Goal: Information Seeking & Learning: Learn about a topic

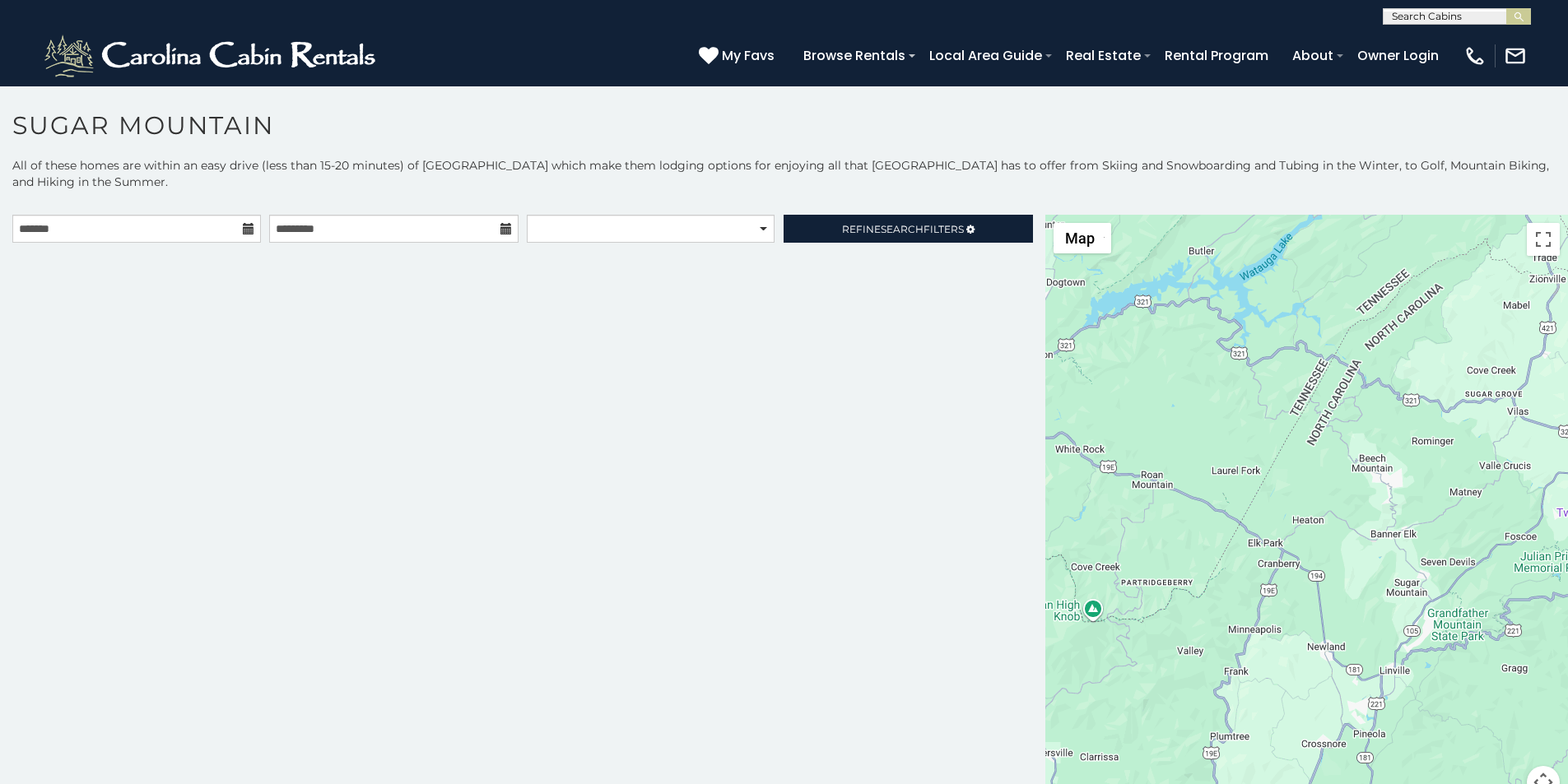
scroll to position [34, 0]
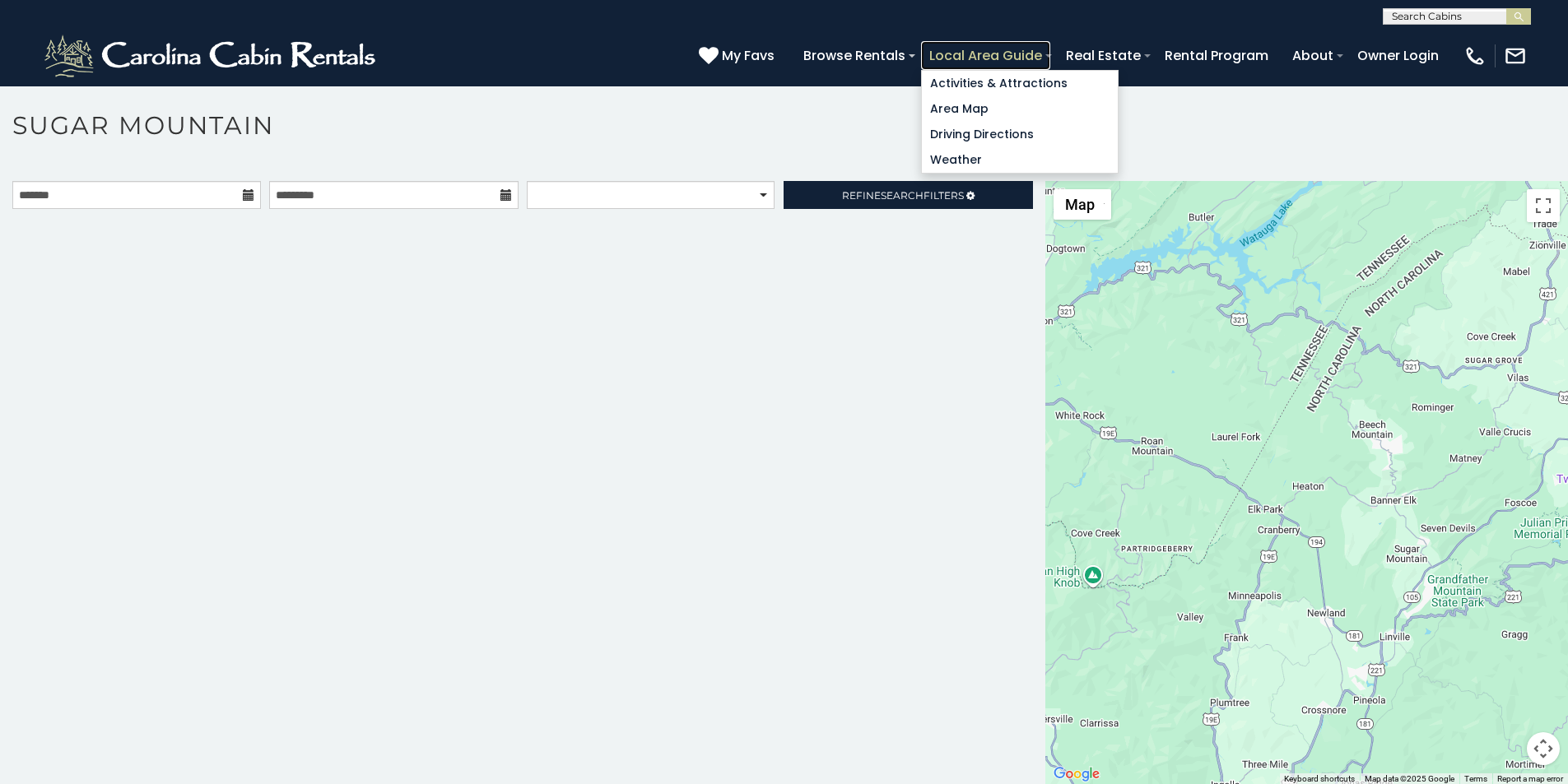
click at [1050, 45] on link "Local Area Guide" at bounding box center [986, 55] width 129 height 29
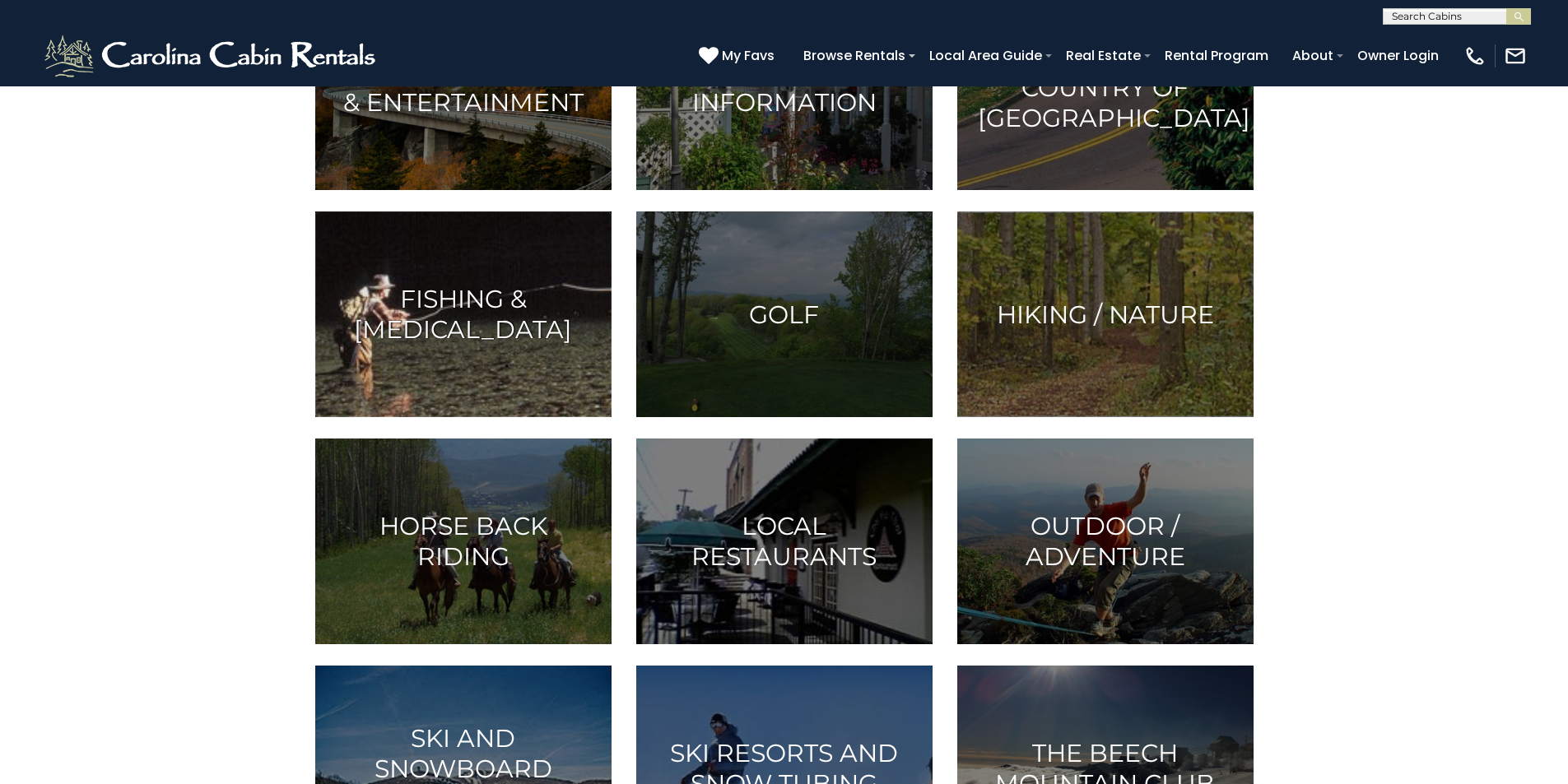
click at [431, 418] on img at bounding box center [463, 315] width 296 height 206
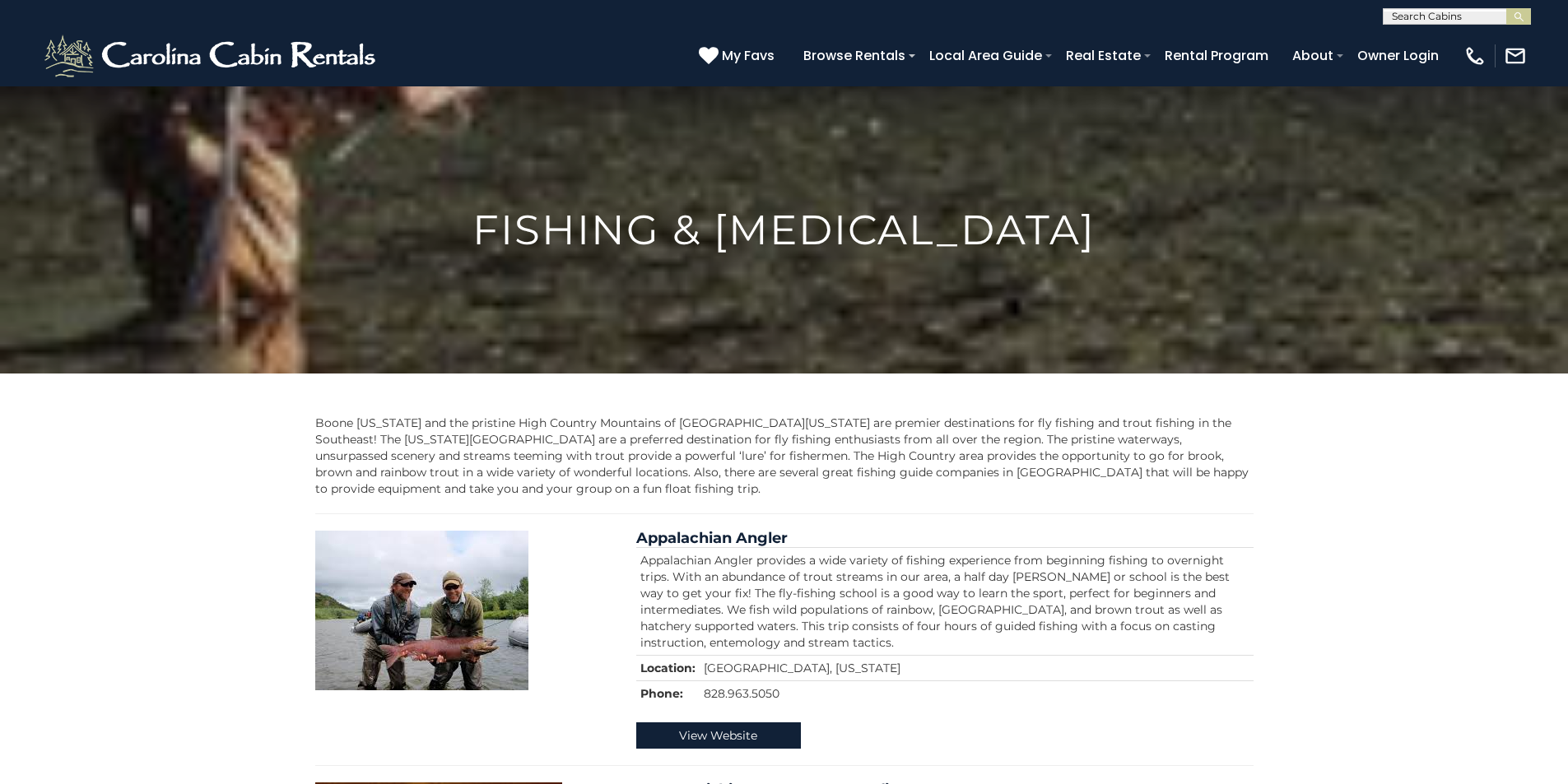
scroll to position [685, 0]
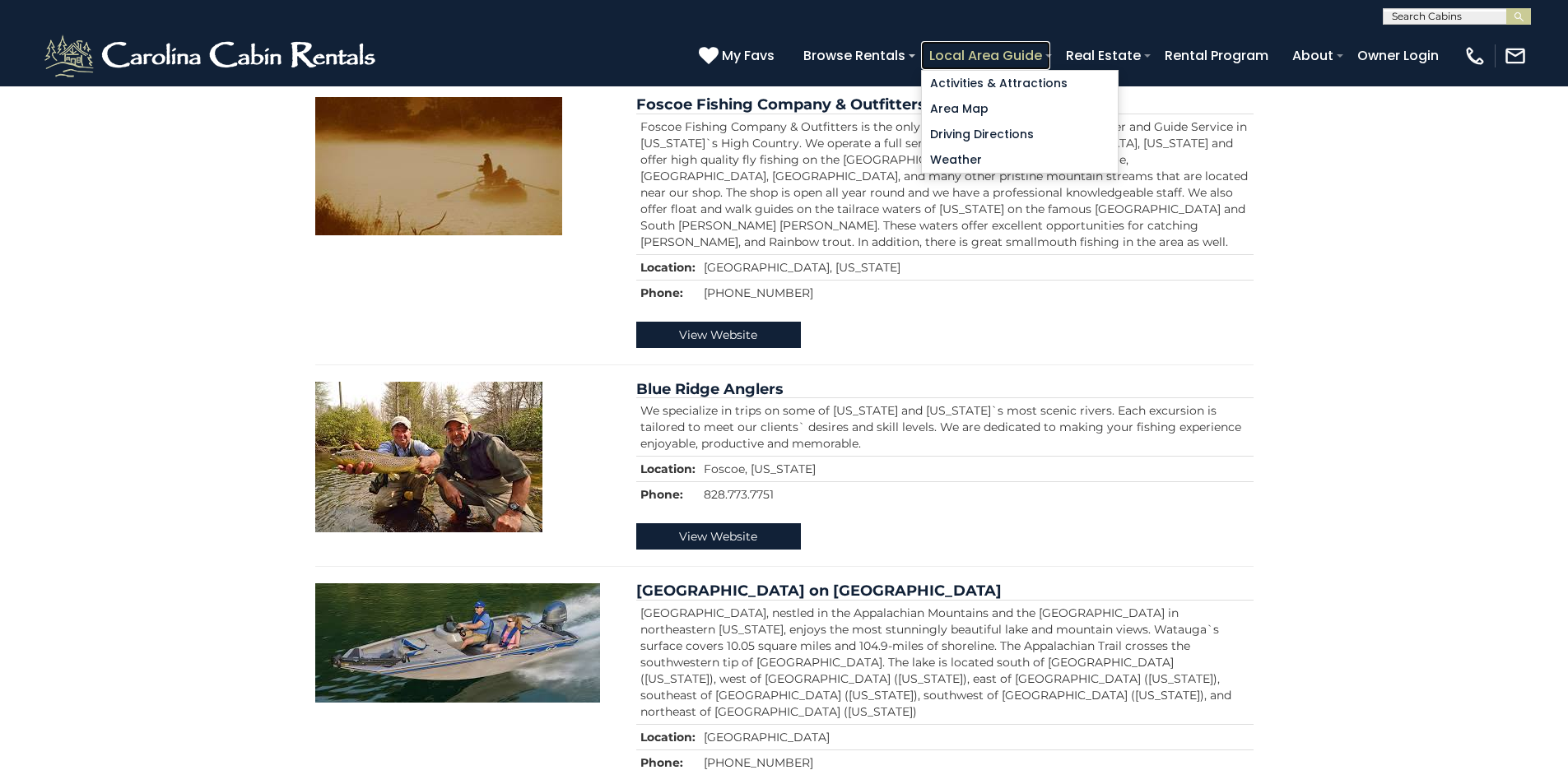
click at [1050, 49] on link "Local Area Guide" at bounding box center [986, 55] width 129 height 29
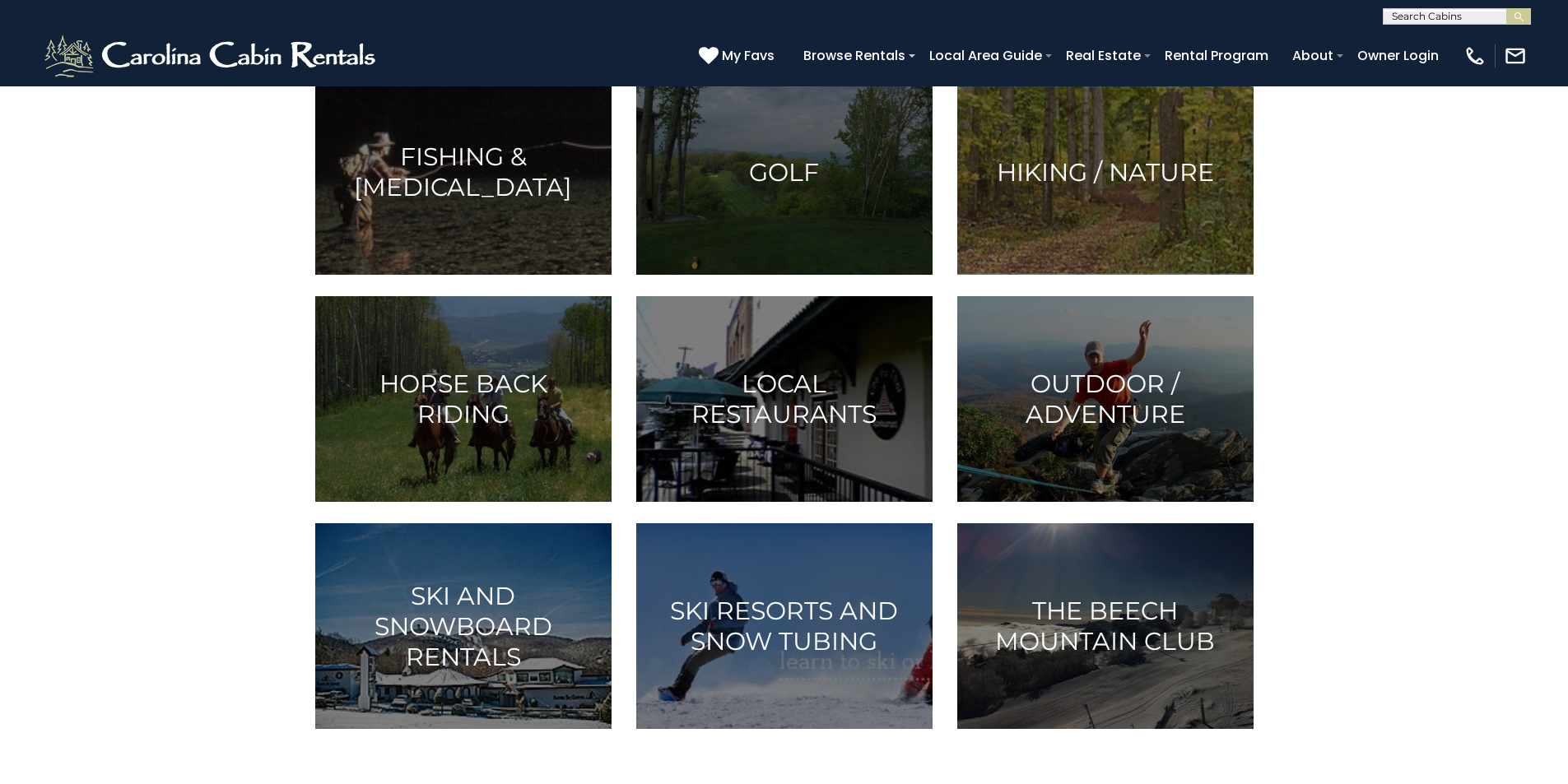
scroll to position [480, 0]
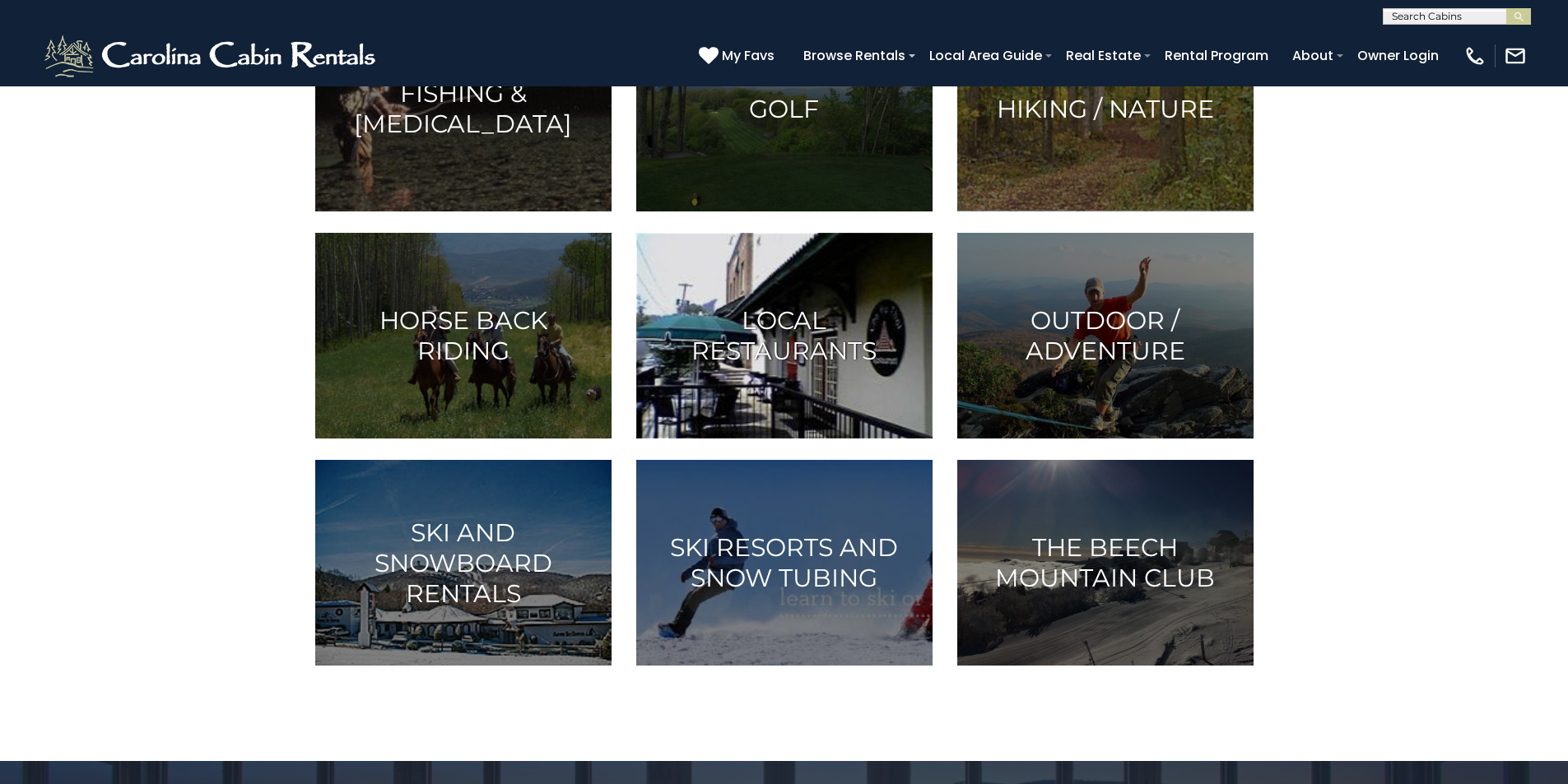
click at [834, 366] on h3 "Local Restaurants" at bounding box center [784, 336] width 255 height 61
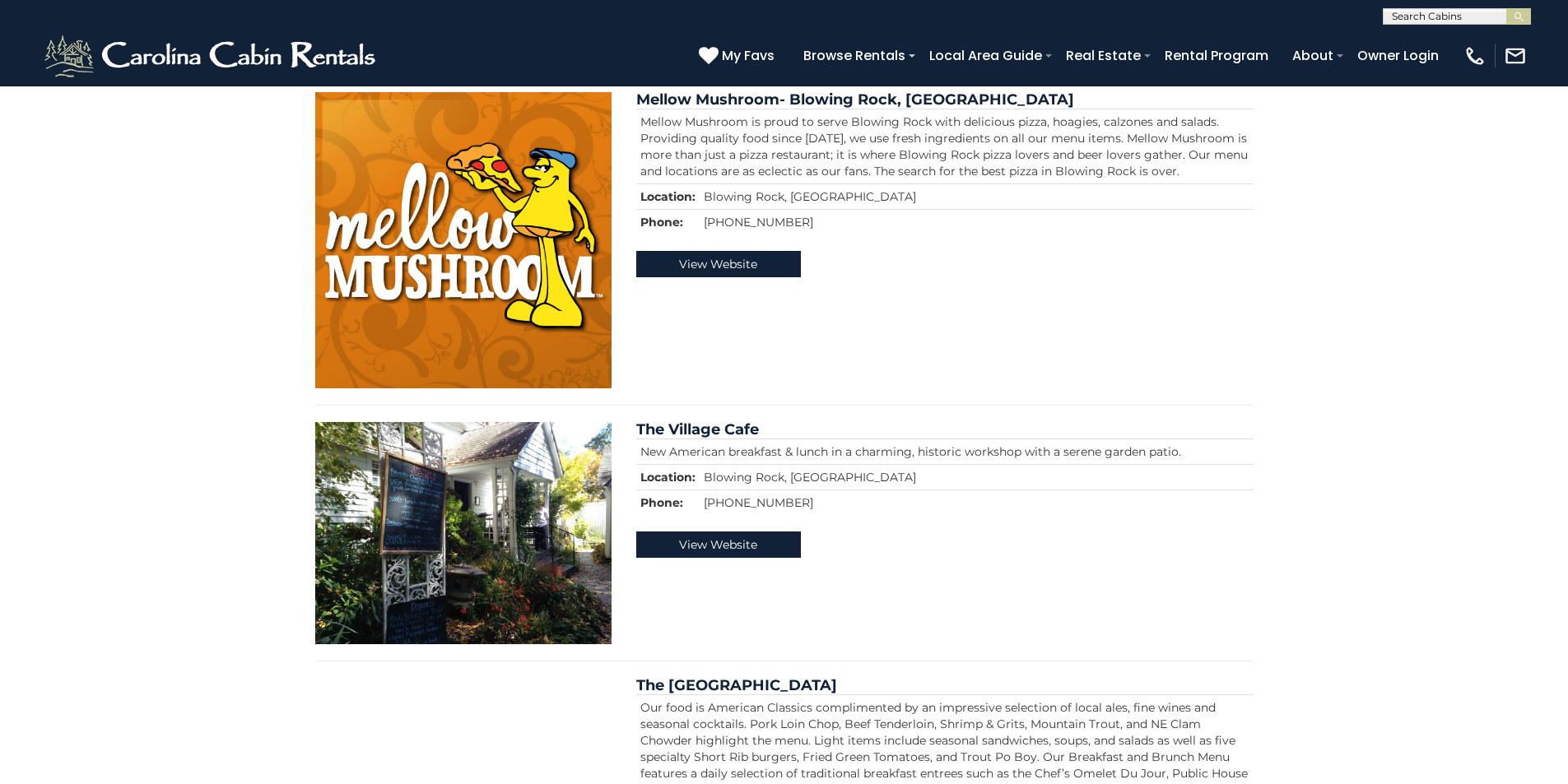
scroll to position [7326, 0]
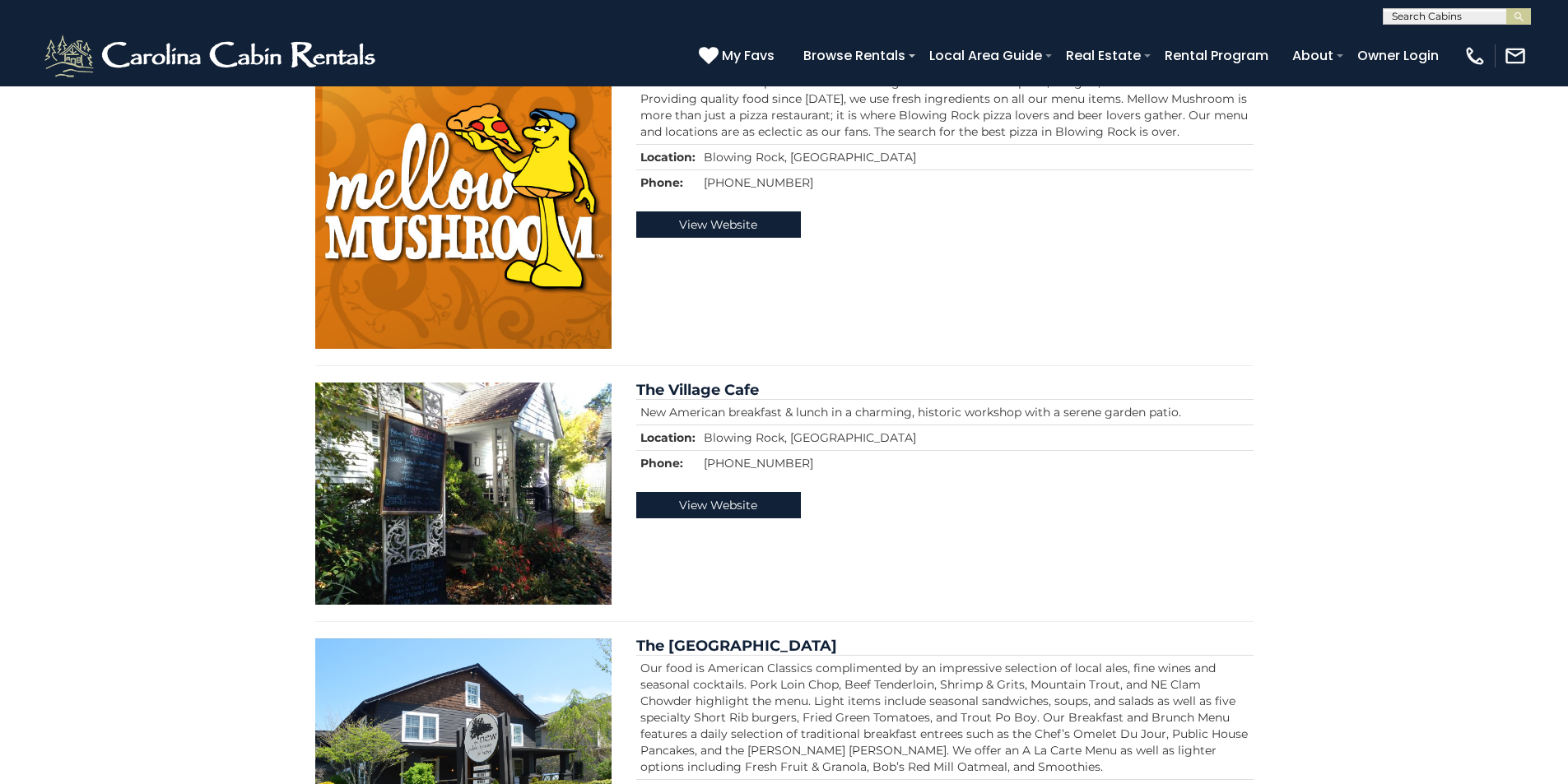
click at [60, 64] on img at bounding box center [212, 56] width 342 height 49
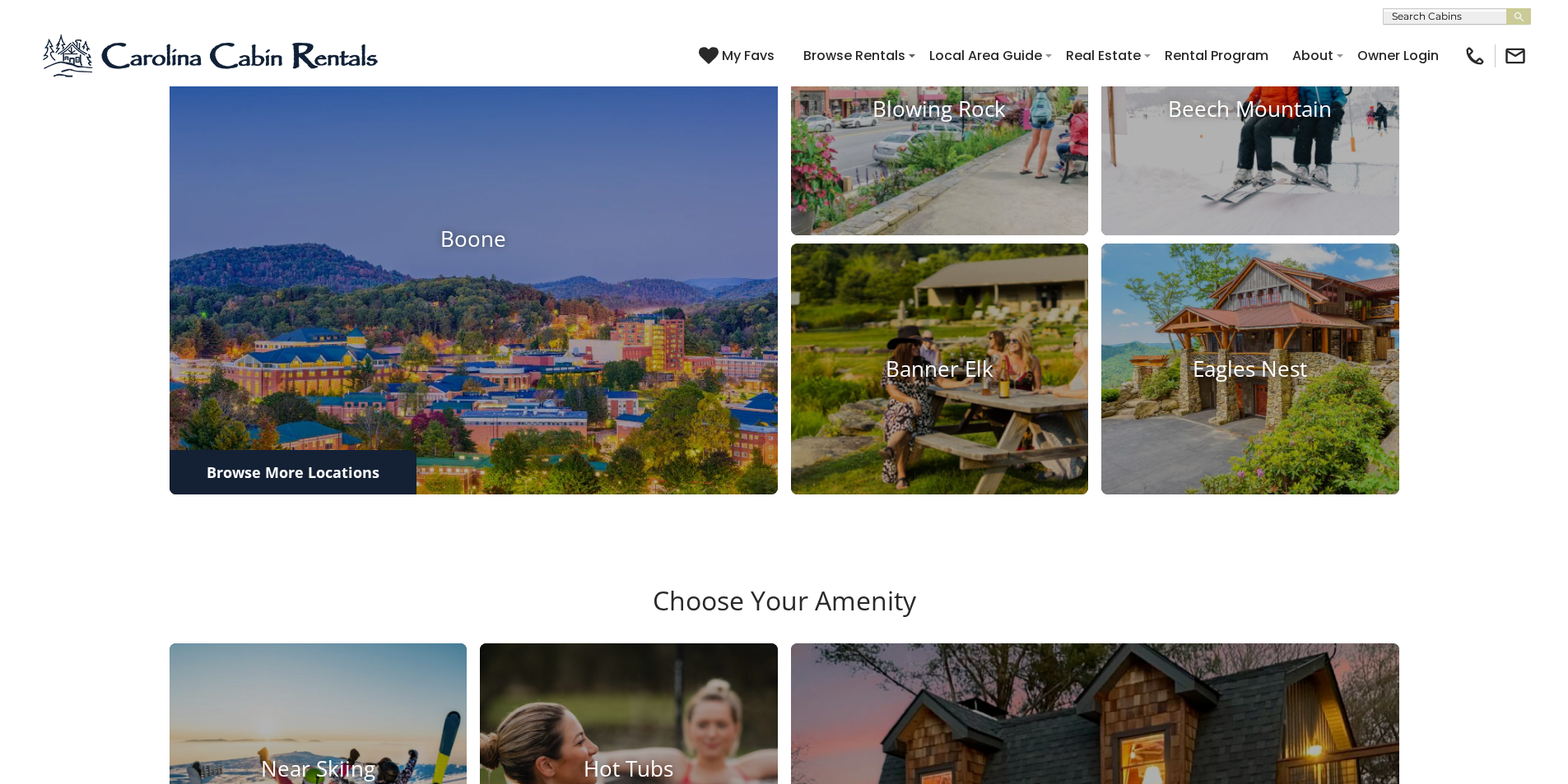
scroll to position [1585, 0]
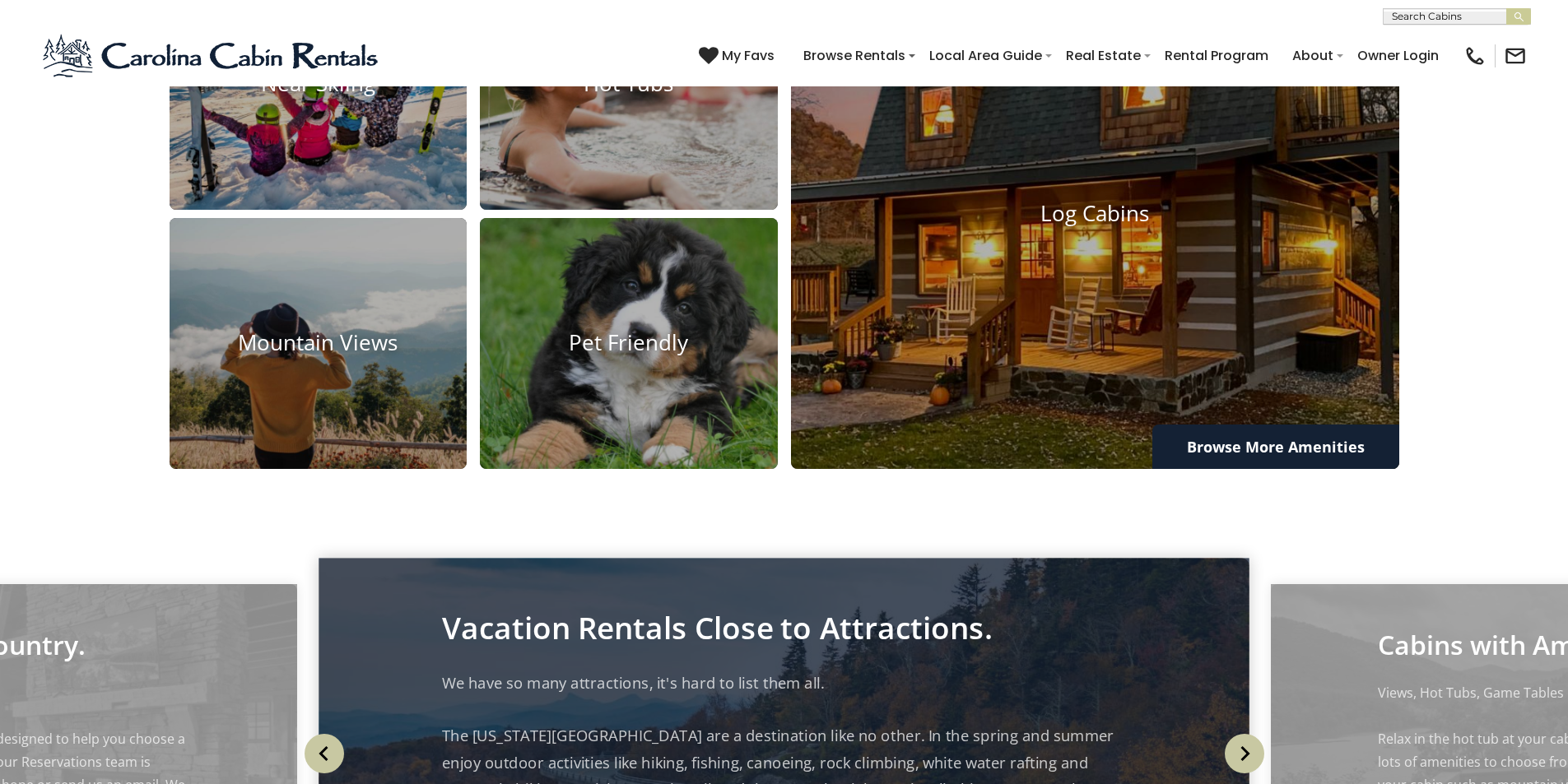
click at [821, 670] on p "We have so many attractions, it's hard to list them all. The [US_STATE][GEOGRAP…" at bounding box center [784, 789] width 684 height 239
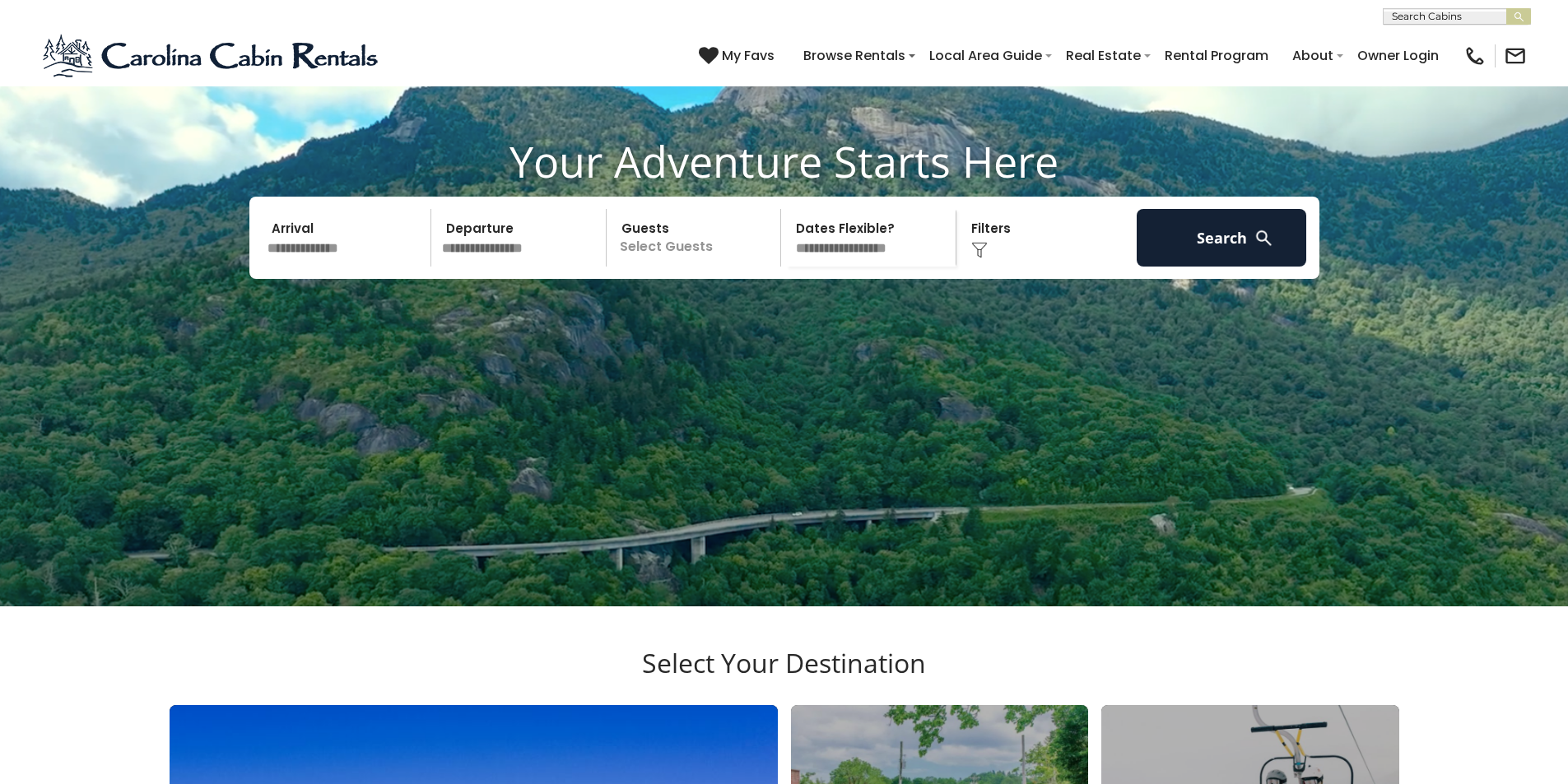
scroll to position [110, 0]
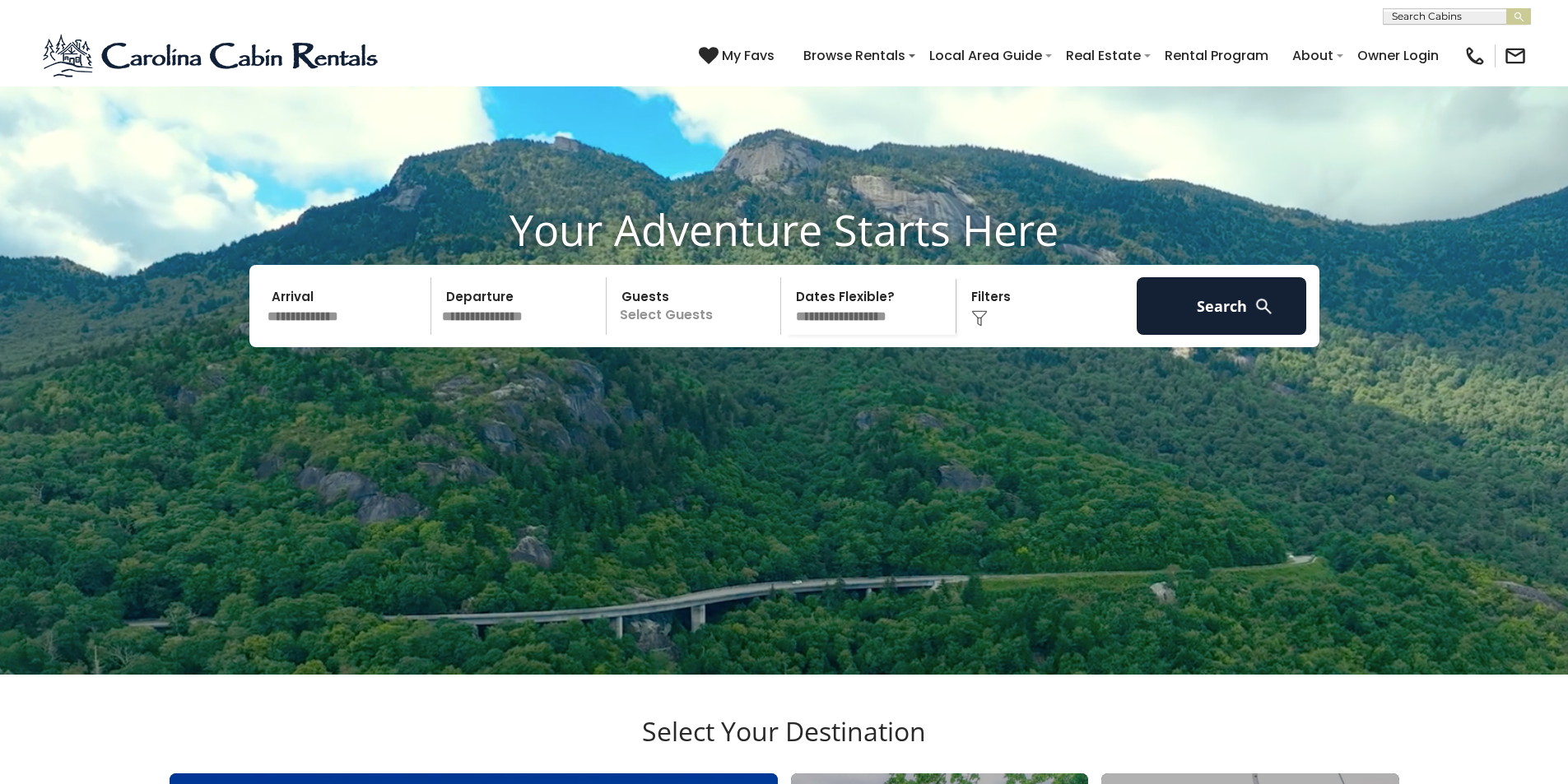
click at [803, 51] on div "[PHONE_NUMBER] My Favs Browse Rentals Local Area Guide Activities & Attractions…" at bounding box center [784, 55] width 1568 height 62
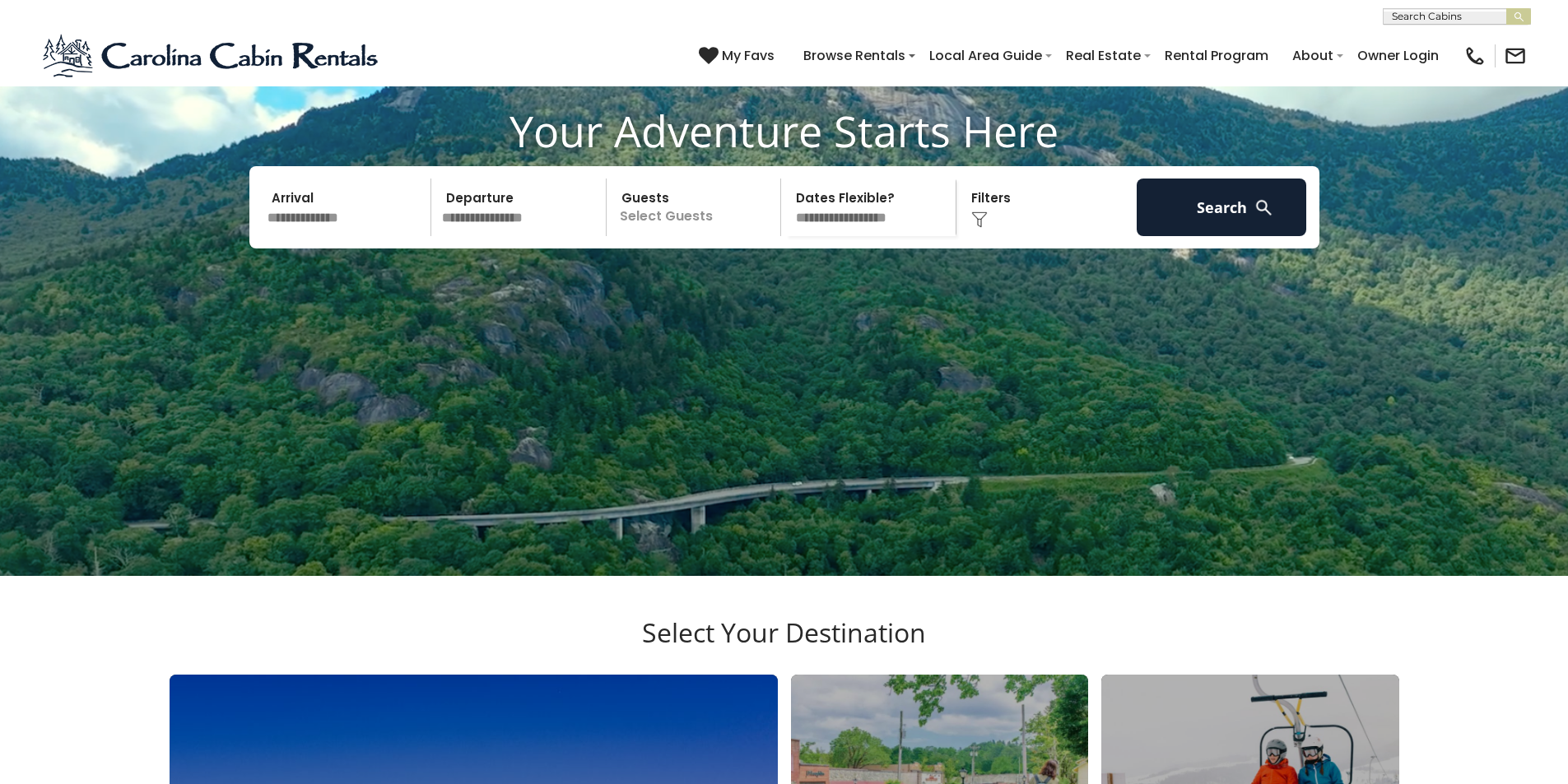
scroll to position [894, 0]
